Goal: Task Accomplishment & Management: Complete application form

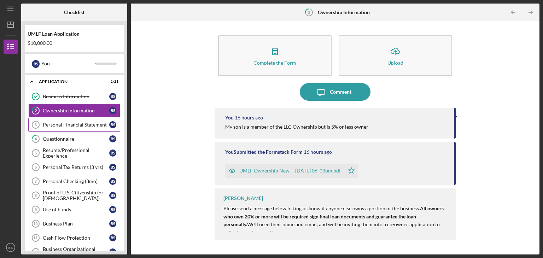
click at [68, 123] on div "Personal Financial Statement" at bounding box center [76, 125] width 67 height 6
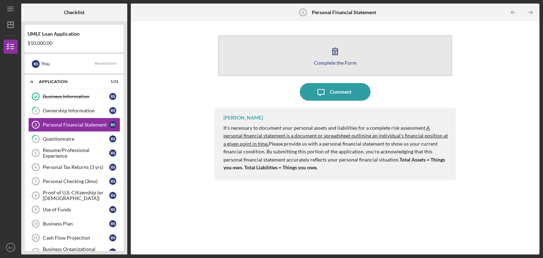
click at [302, 57] on button "Complete the Form Form" at bounding box center [335, 55] width 234 height 41
